Goal: Check status: Check status

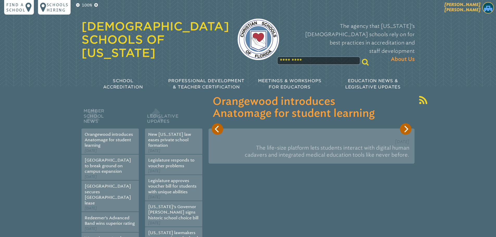
click at [470, 10] on span "[PERSON_NAME]" at bounding box center [462, 7] width 36 height 10
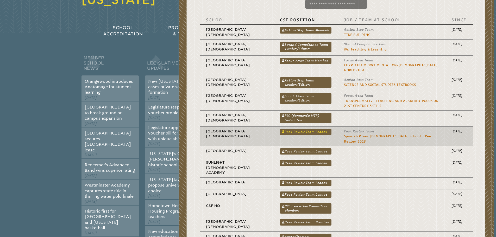
scroll to position [59, 0]
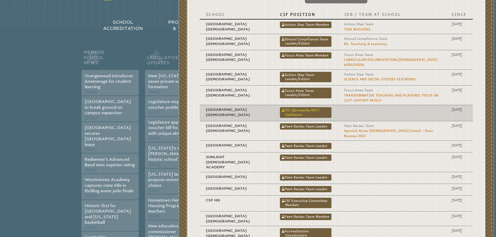
click at [280, 108] on link "PLC (formerly MIP) Validator" at bounding box center [306, 112] width 52 height 10
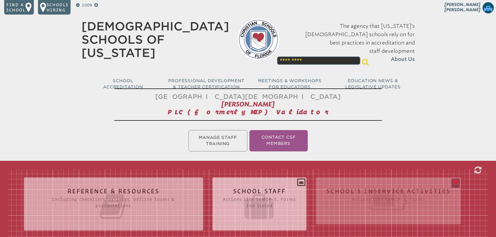
click at [265, 188] on h2 "School Staff Actions link to mip-5 , Forms 140 listed" at bounding box center [259, 204] width 73 height 33
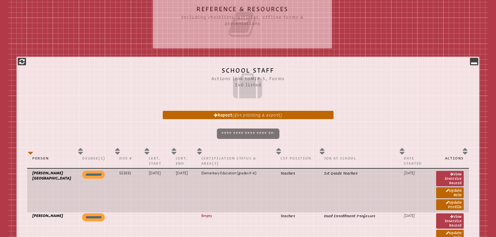
scroll to position [1476, 0]
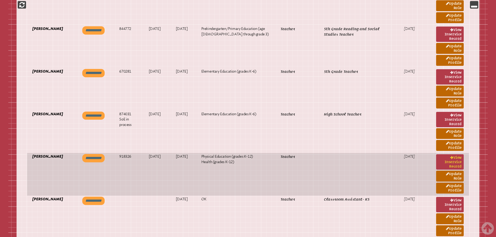
click at [449, 161] on link "View inservice record" at bounding box center [450, 161] width 28 height 15
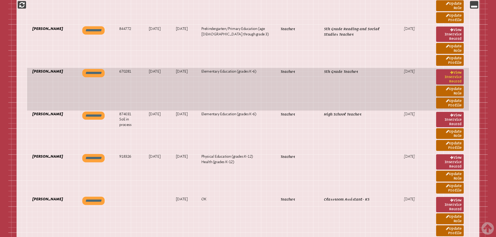
click at [444, 74] on link "View inservice record" at bounding box center [450, 76] width 28 height 15
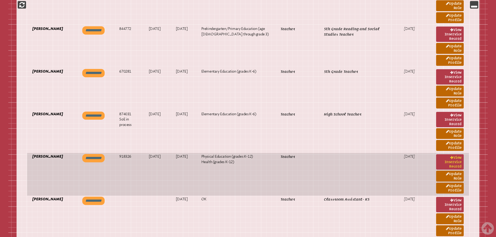
click at [457, 160] on link "View inservice record" at bounding box center [450, 161] width 28 height 15
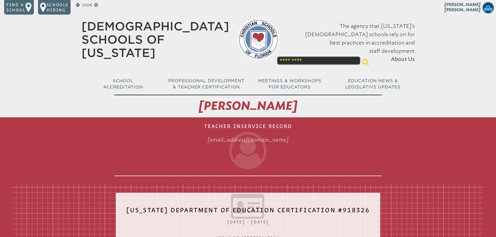
drag, startPoint x: 457, startPoint y: 158, endPoint x: 452, endPoint y: 156, distance: 4.9
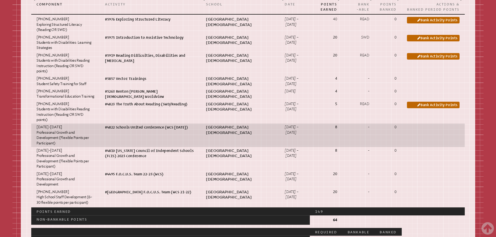
scroll to position [364, 0]
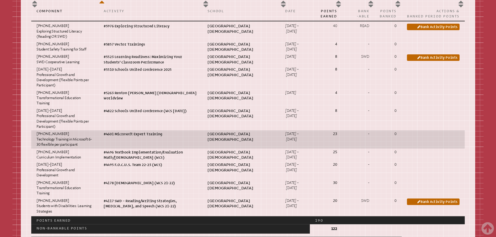
scroll to position [351, 0]
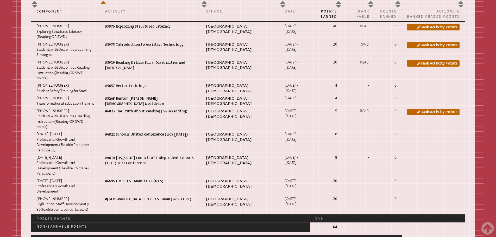
scroll to position [364, 0]
